Goal: Task Accomplishment & Management: Manage account settings

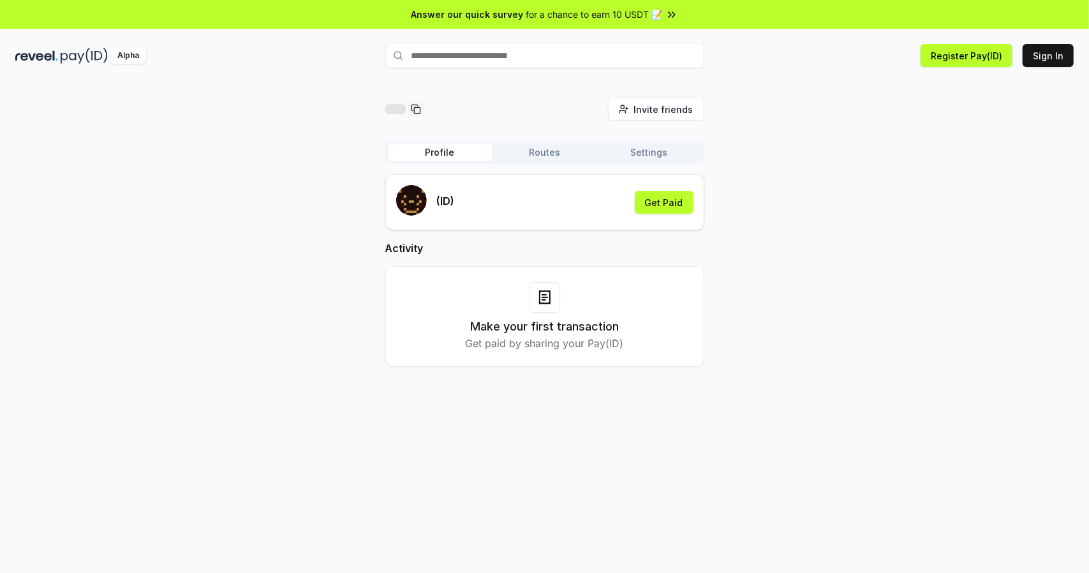
click at [496, 203] on div "(ID) Get Paid" at bounding box center [544, 202] width 297 height 34
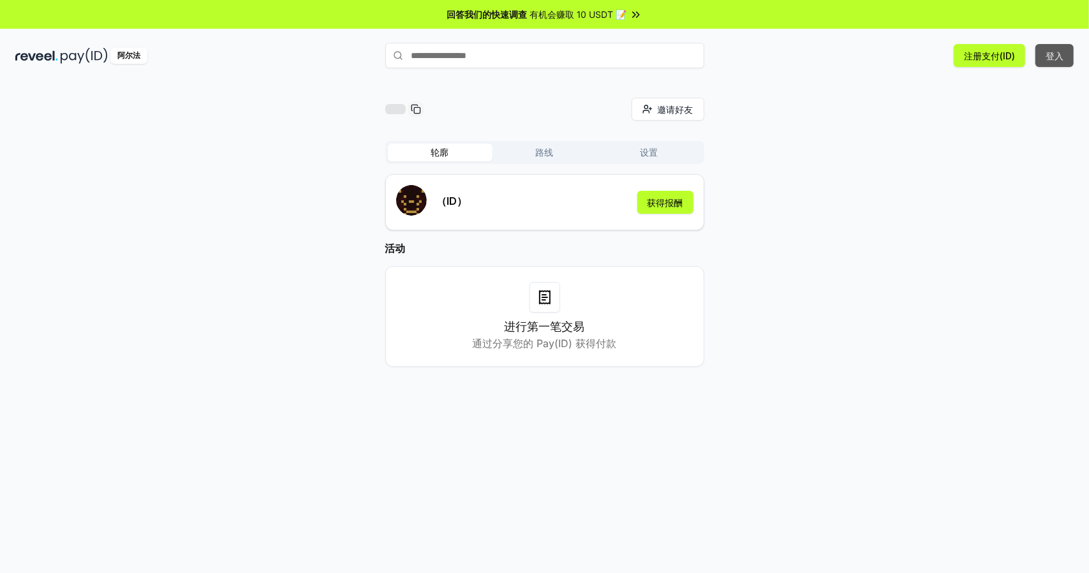
click at [1052, 62] on button "登入" at bounding box center [1054, 55] width 38 height 23
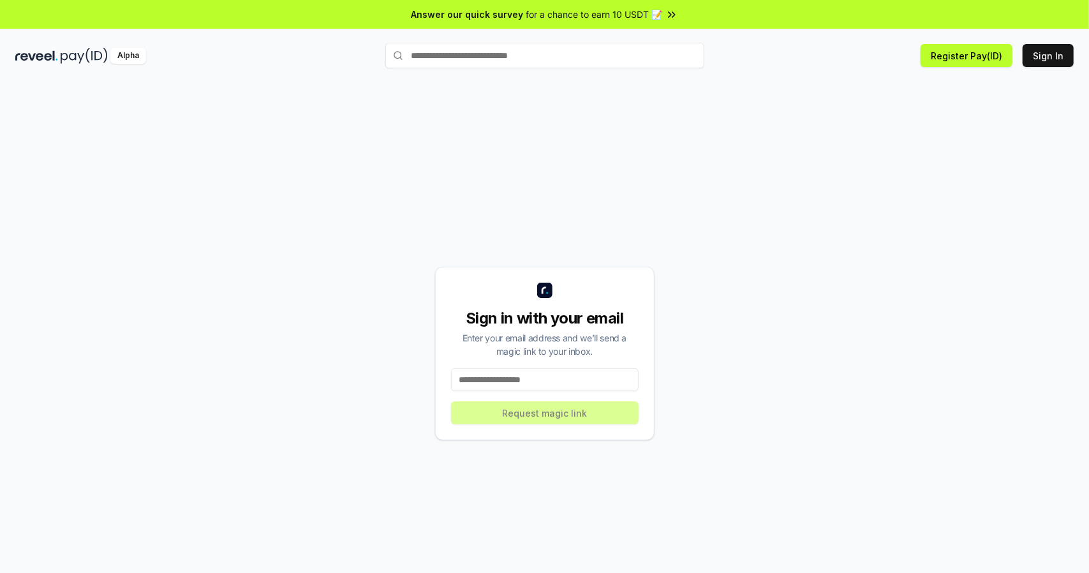
click at [600, 373] on input at bounding box center [545, 379] width 188 height 23
type input "**********"
click at [590, 408] on button "Request magic link" at bounding box center [545, 412] width 188 height 23
click at [620, 406] on button "Request magic link" at bounding box center [545, 412] width 188 height 23
